Goal: Task Accomplishment & Management: Use online tool/utility

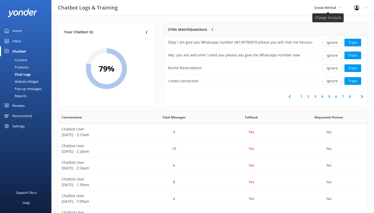
scroll to position [176, 305]
click at [322, 10] on span "Snow Rental" at bounding box center [325, 7] width 22 height 5
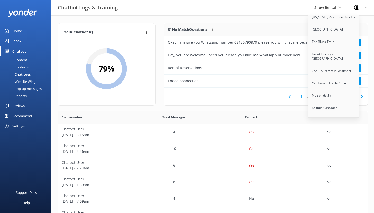
scroll to position [108, 0]
click at [333, 102] on link "Kaituna Cascades" at bounding box center [333, 108] width 51 height 12
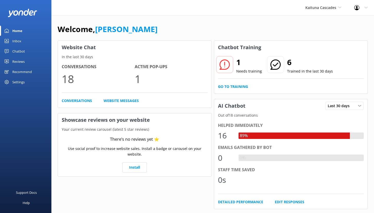
click at [23, 51] on div "Chatbot" at bounding box center [18, 51] width 13 height 10
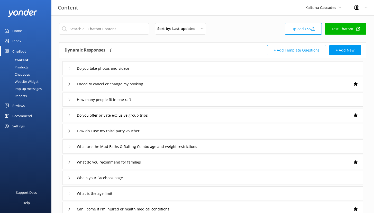
click at [23, 97] on div "Reports" at bounding box center [15, 95] width 24 height 7
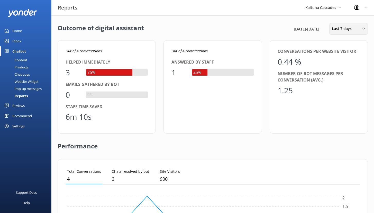
click at [345, 32] on div "Last 7 days Last 7 days Last 30 days Last month Last 90 days Last 180 days Cust…" at bounding box center [348, 29] width 39 height 12
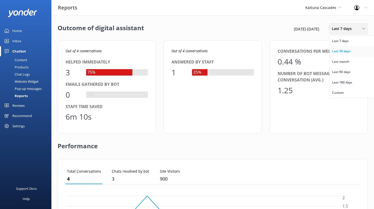
click at [340, 52] on div "Last 30 days" at bounding box center [341, 51] width 18 height 5
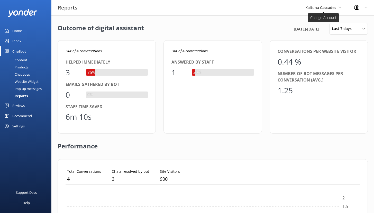
scroll to position [48, 290]
click at [333, 7] on span "Kaituna Cascades" at bounding box center [320, 7] width 31 height 5
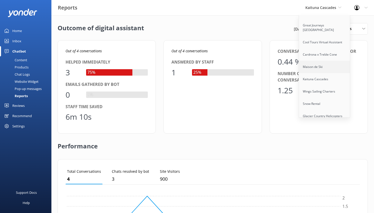
scroll to position [140, 0]
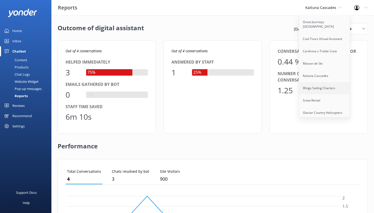
click at [328, 82] on link "Wings Sailing Charters" at bounding box center [324, 88] width 51 height 12
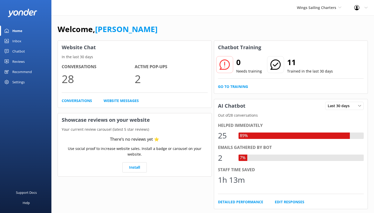
click at [23, 50] on div "Chatbot" at bounding box center [18, 51] width 13 height 10
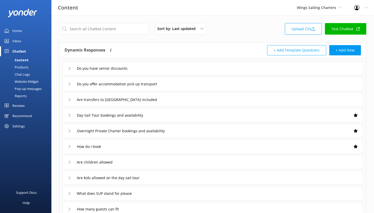
click at [32, 96] on link "Reports" at bounding box center [27, 95] width 48 height 7
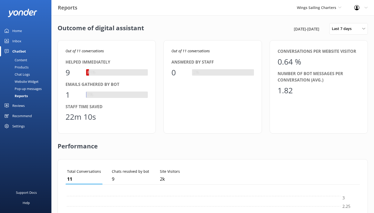
scroll to position [48, 290]
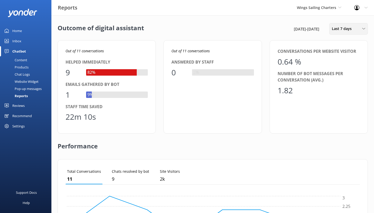
click at [349, 30] on span "Last 7 days" at bounding box center [342, 29] width 23 height 6
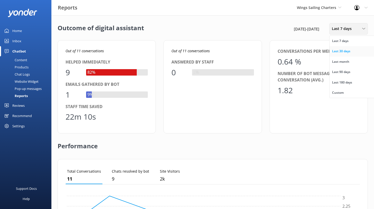
click at [344, 53] on div "Last 30 days" at bounding box center [341, 51] width 18 height 5
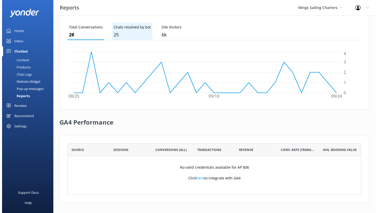
scroll to position [0, 0]
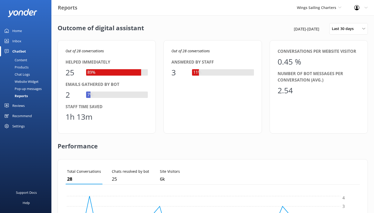
click at [23, 40] on link "Inbox" at bounding box center [25, 41] width 51 height 10
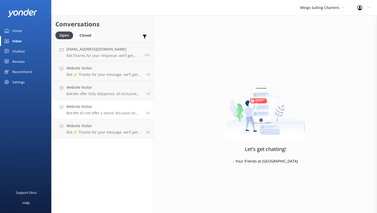
click at [94, 105] on h4 "Website Visitor" at bounding box center [104, 107] width 76 height 6
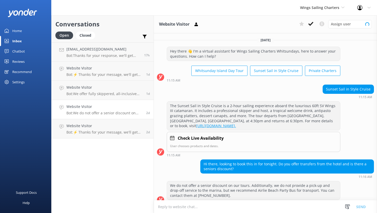
scroll to position [7, 0]
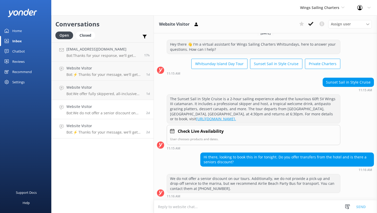
click at [104, 122] on link "Website Visitor Bot: ⚡ Thanks for your message, we'll get back to you as soon a…" at bounding box center [103, 128] width 102 height 19
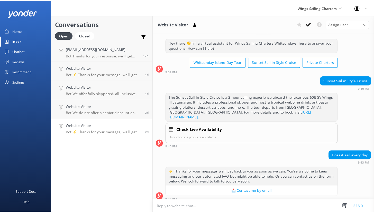
scroll to position [12, 0]
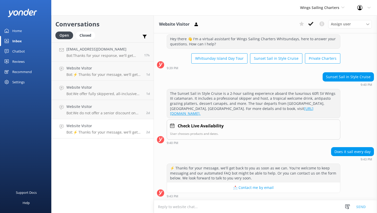
click at [16, 50] on div "Chatbot" at bounding box center [18, 51] width 13 height 10
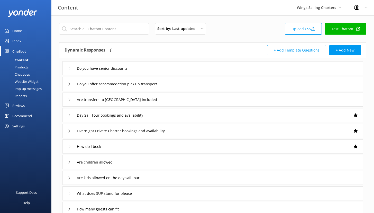
click at [25, 94] on div "Reports" at bounding box center [15, 95] width 24 height 7
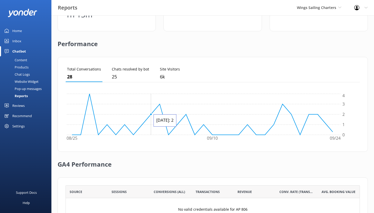
scroll to position [145, 0]
